Goal: Navigation & Orientation: Find specific page/section

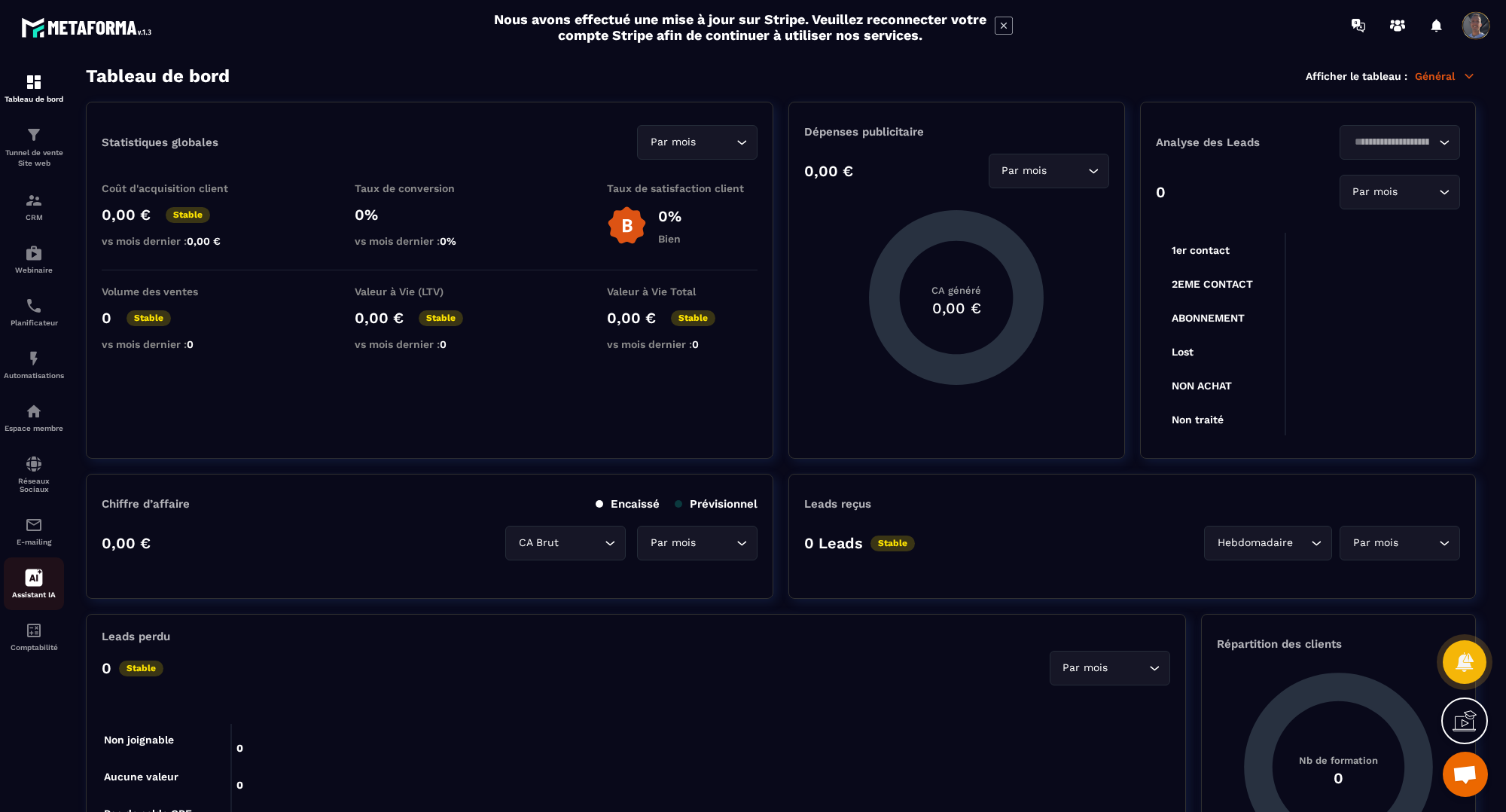
click at [46, 585] on div "Assistant IA" at bounding box center [34, 584] width 60 height 30
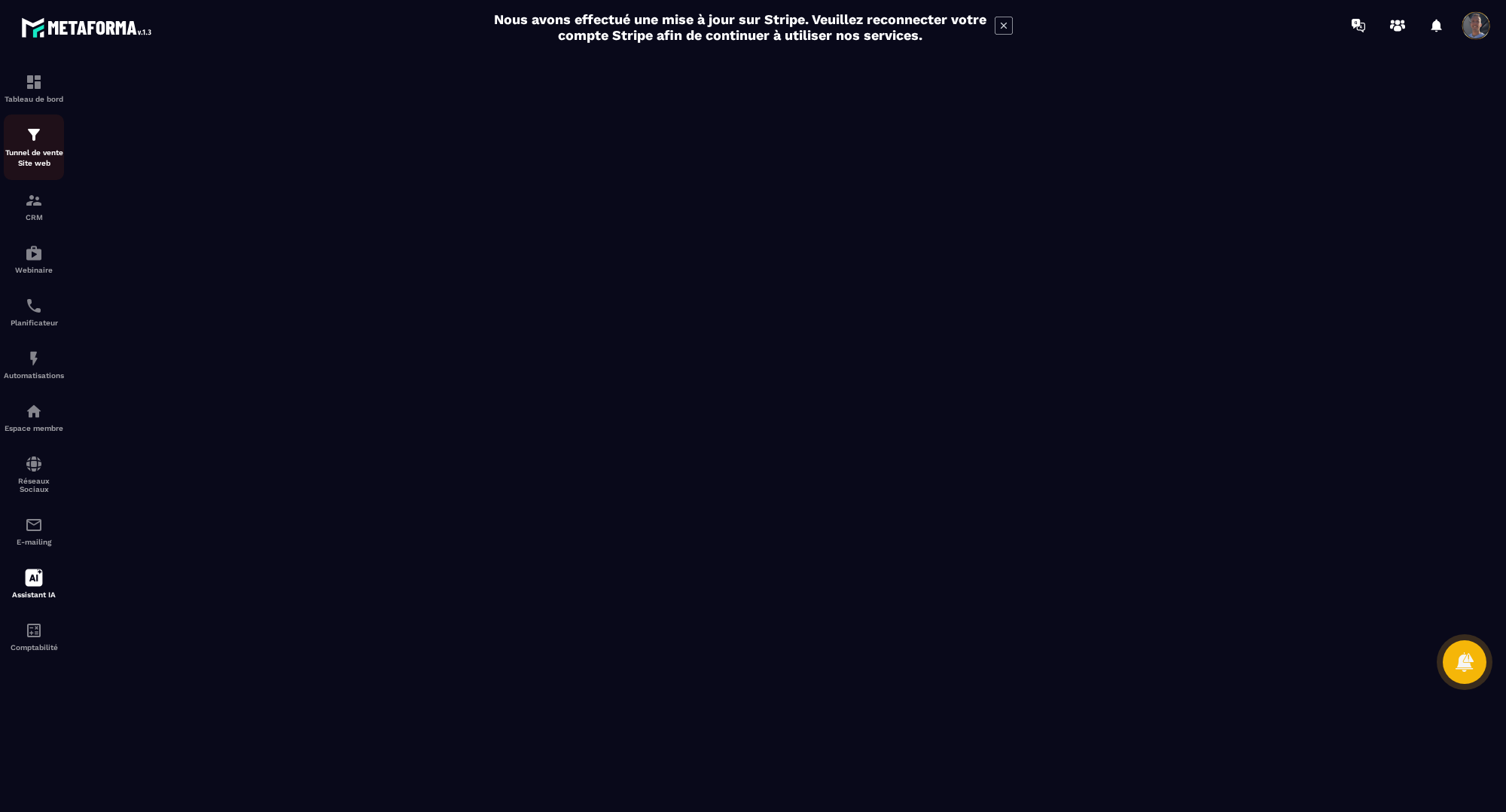
click at [25, 132] on img at bounding box center [34, 135] width 18 height 18
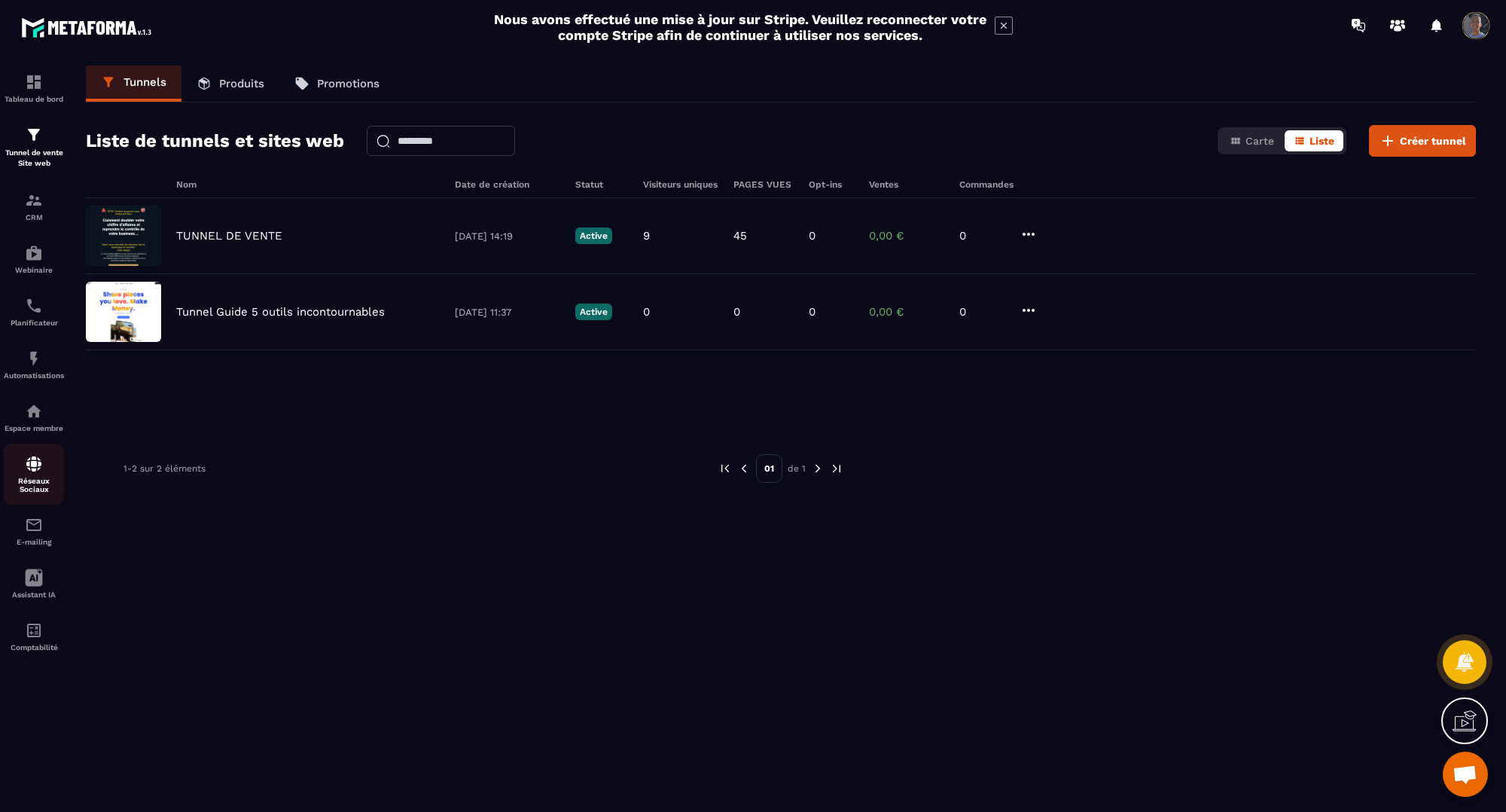
click at [38, 464] on img at bounding box center [34, 464] width 18 height 18
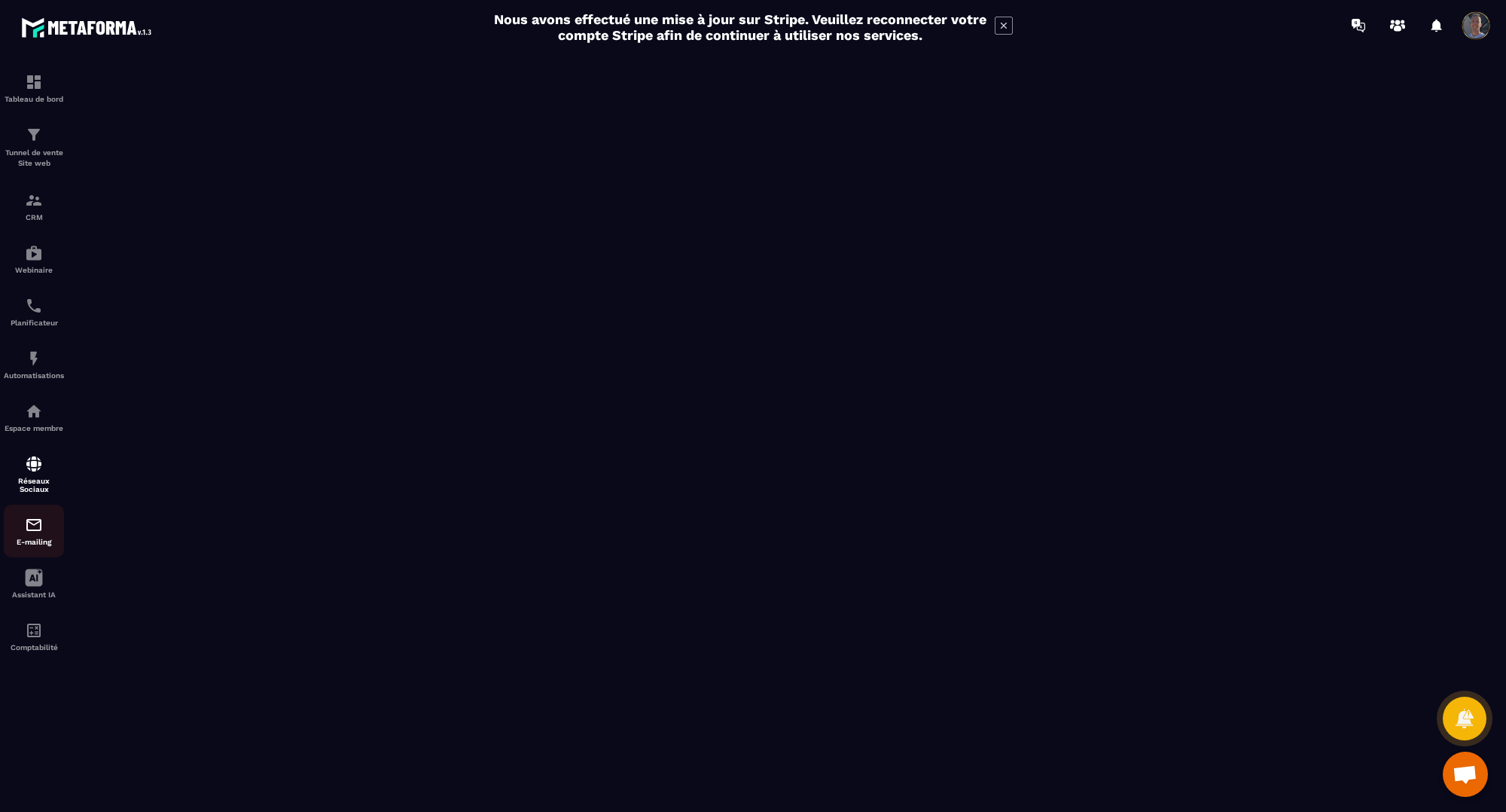
click at [45, 544] on p "E-mailing" at bounding box center [34, 541] width 60 height 8
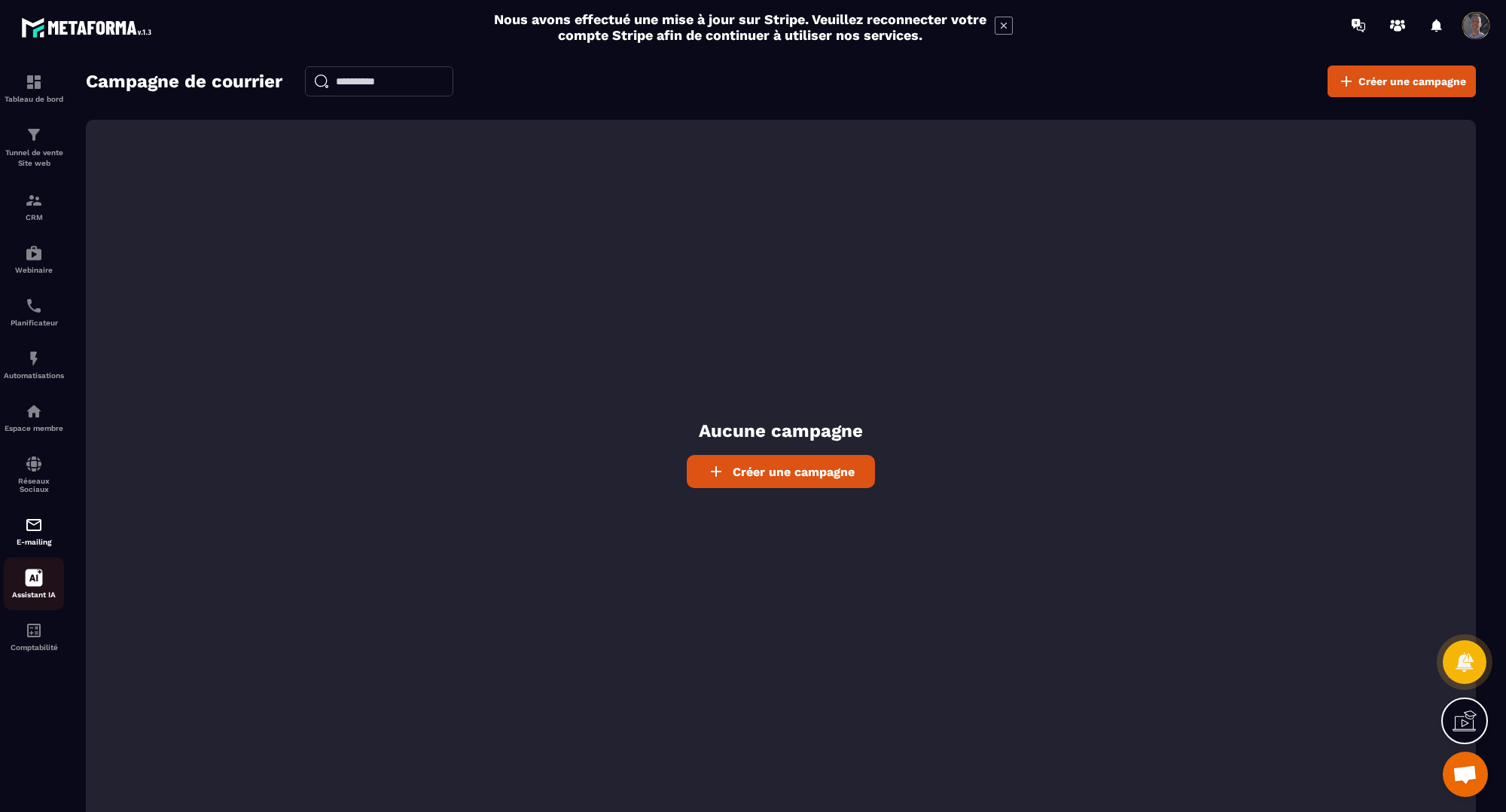
click at [42, 593] on p "Assistant IA" at bounding box center [34, 594] width 60 height 8
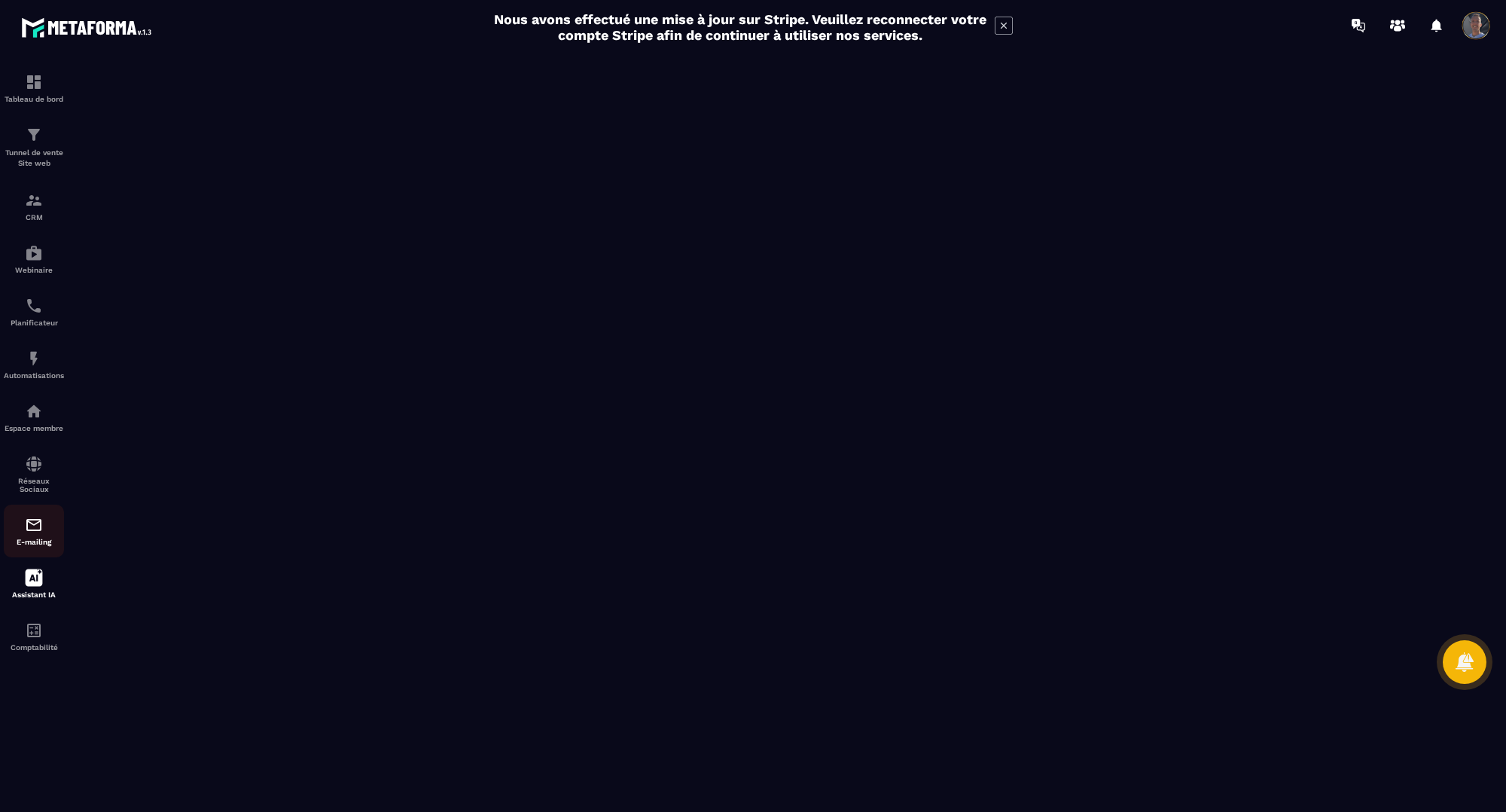
click at [29, 528] on img at bounding box center [34, 525] width 18 height 18
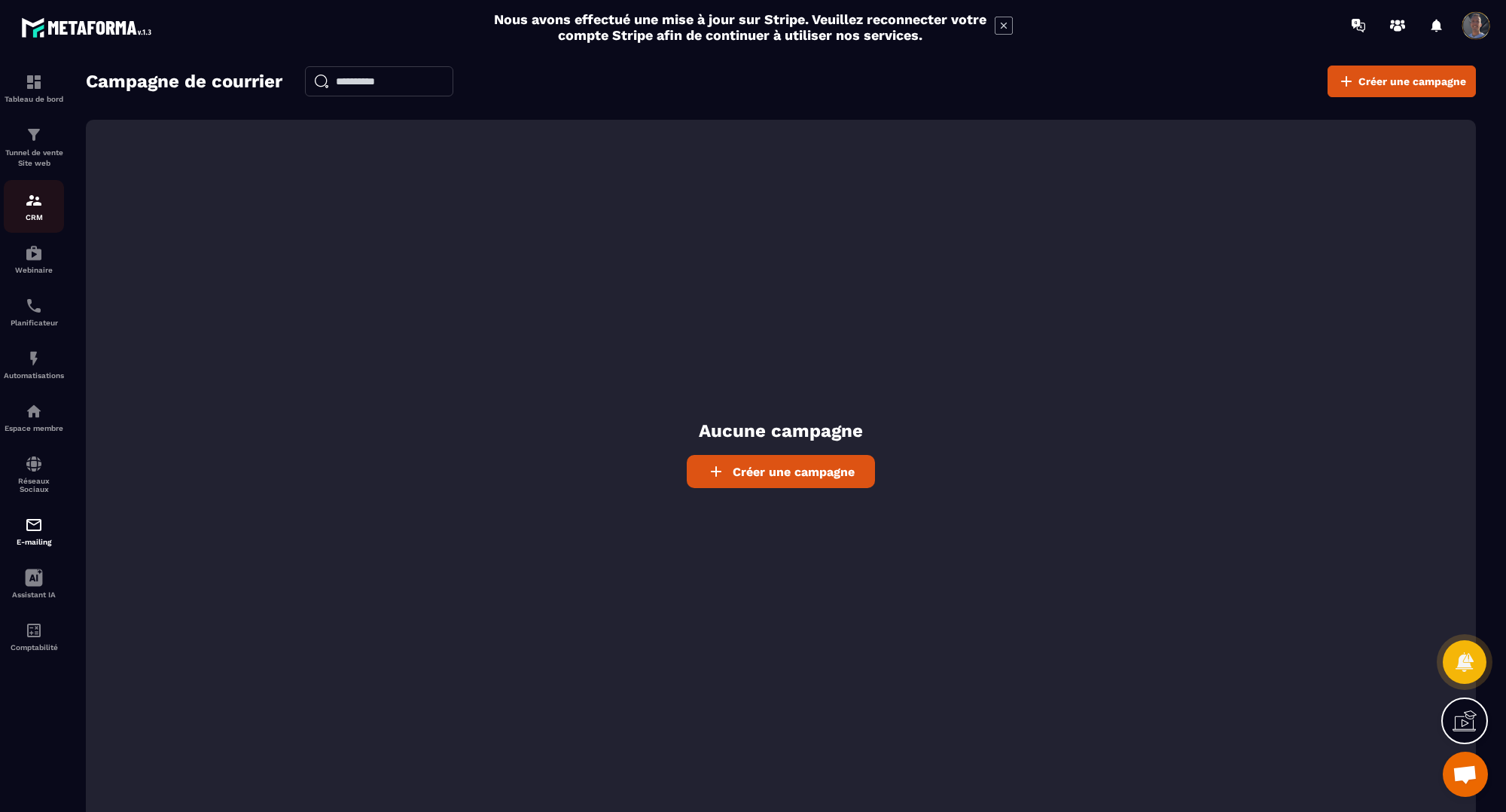
click at [32, 202] on img at bounding box center [34, 200] width 18 height 18
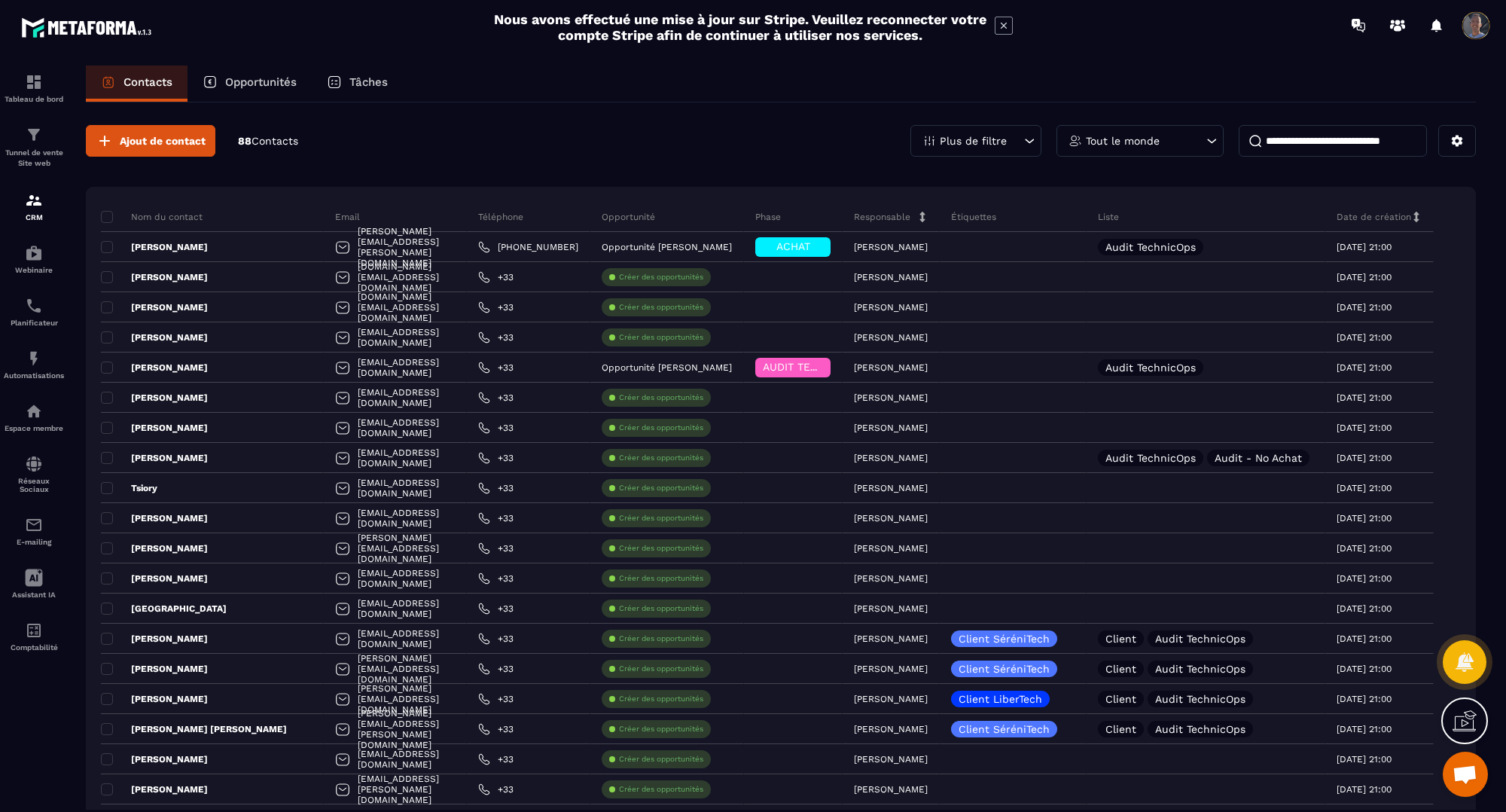
click at [284, 82] on p "Opportunités" at bounding box center [260, 82] width 71 height 14
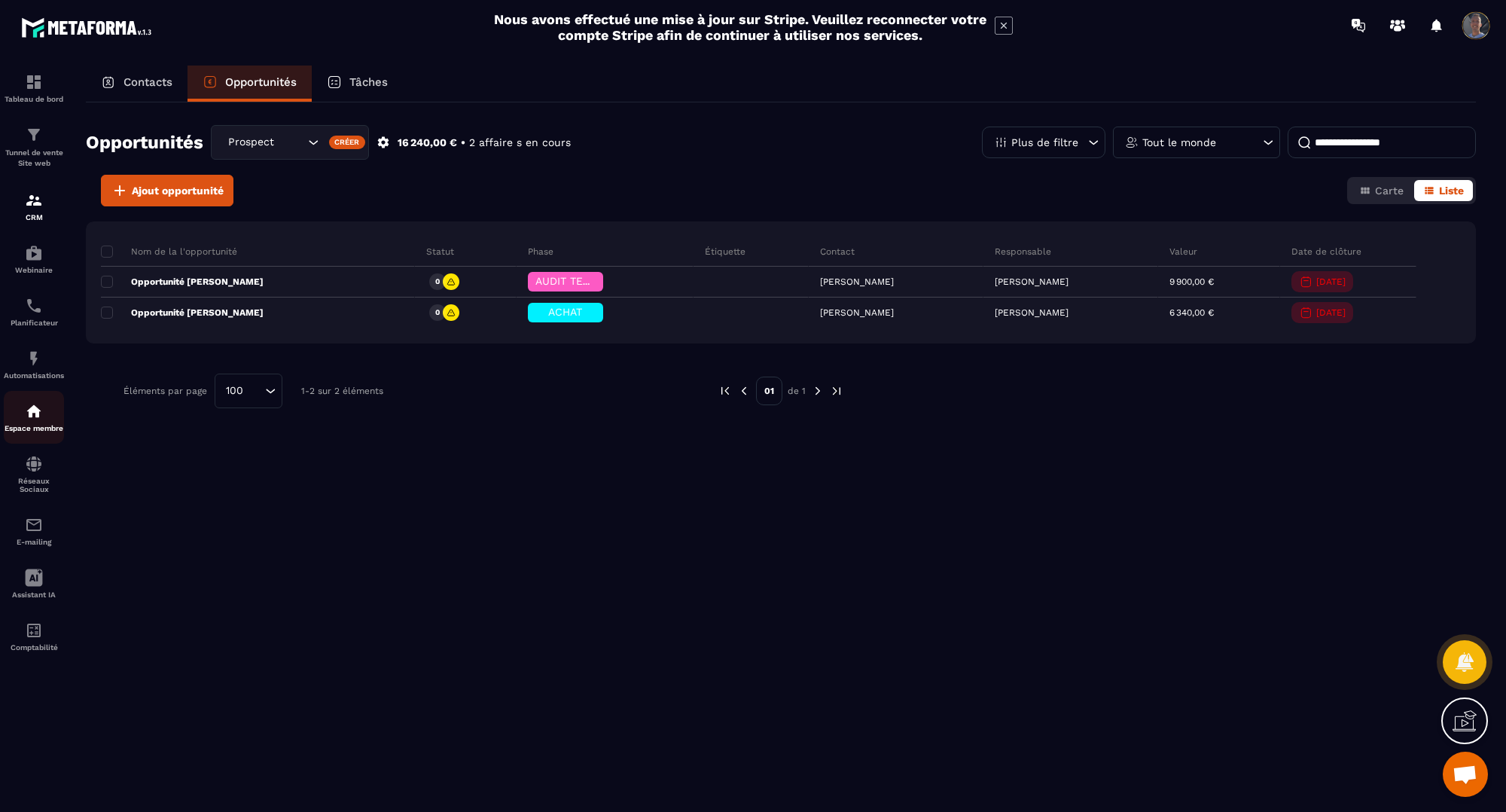
click at [8, 435] on link "Espace membre" at bounding box center [34, 417] width 60 height 53
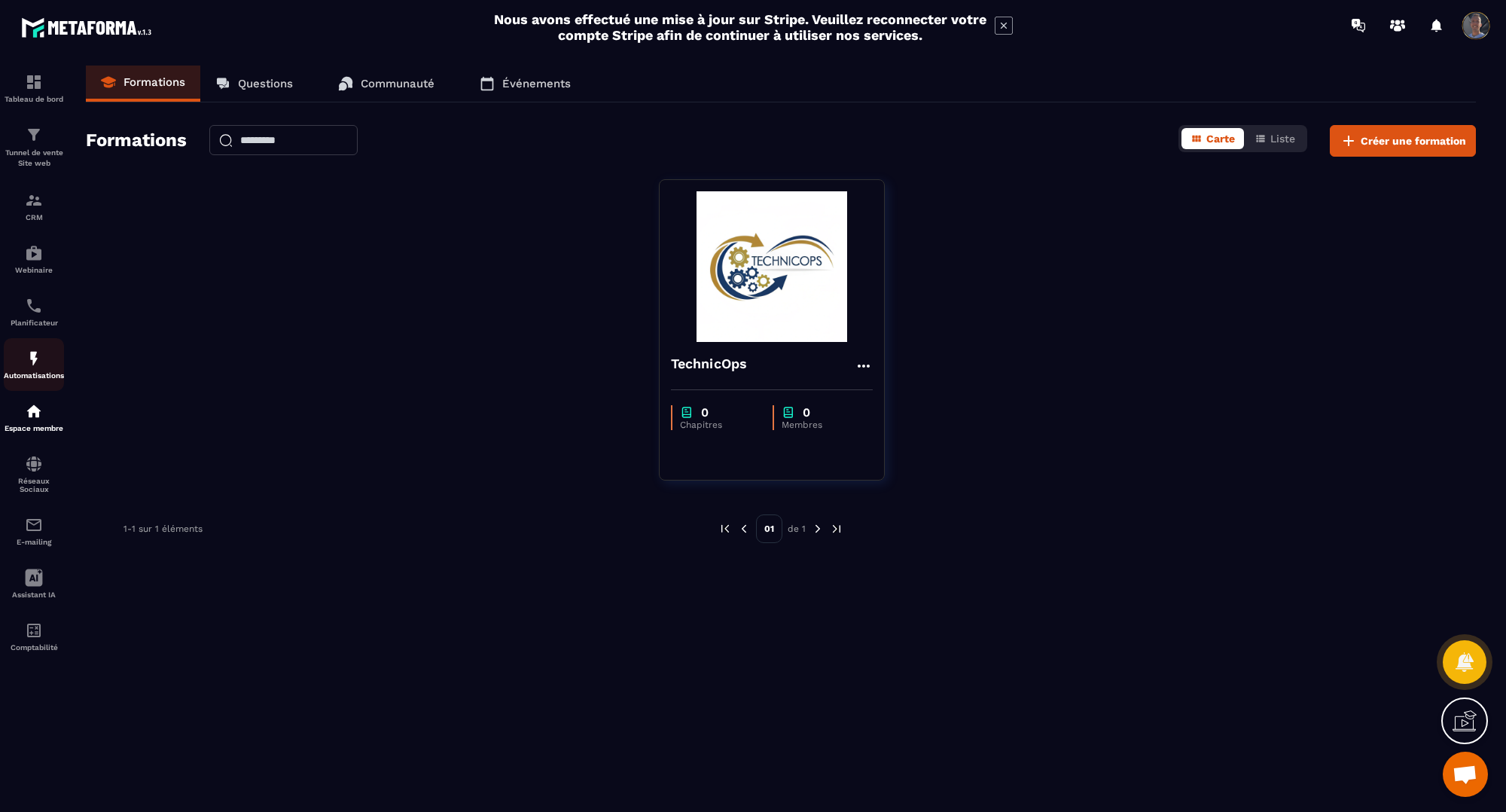
click at [45, 371] on div "Automatisations" at bounding box center [34, 364] width 60 height 30
